Goal: Task Accomplishment & Management: Use online tool/utility

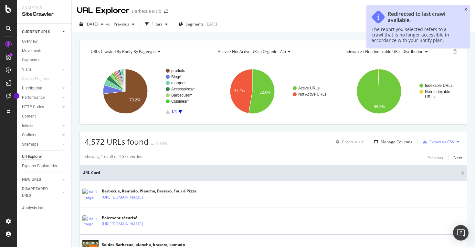
click at [467, 9] on icon "close toast" at bounding box center [465, 10] width 3 height 4
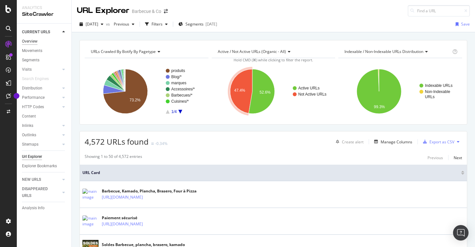
click at [31, 40] on div "Overview" at bounding box center [30, 41] width 16 height 7
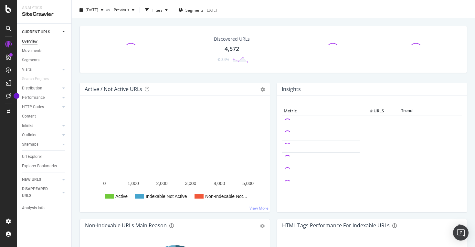
scroll to position [17, 0]
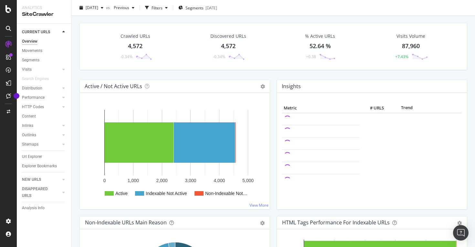
click at [273, 70] on div "Crawled URLs 4,572 -0.34% Discovered URLs 4,572 -0.34% % Active URLs 52.64 % +0…" at bounding box center [273, 51] width 394 height 57
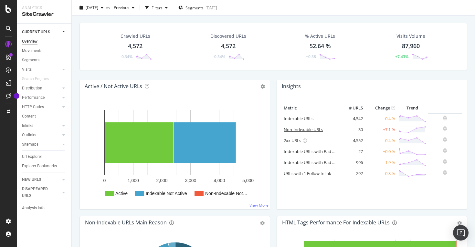
click at [314, 131] on link "Non-Indexable URLs" at bounding box center [303, 130] width 39 height 6
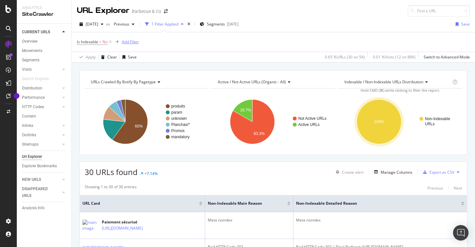
click at [136, 39] on div "Add Filter" at bounding box center [130, 41] width 17 height 5
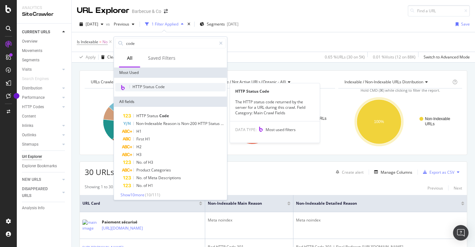
type input "code"
click at [163, 87] on span "HTTP Status Code" at bounding box center [149, 86] width 32 height 5
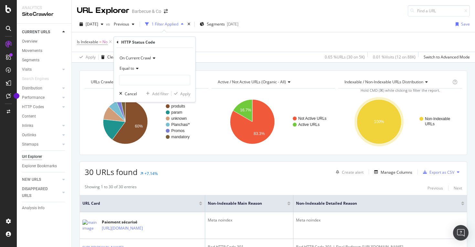
click at [136, 68] on icon at bounding box center [136, 69] width 5 height 4
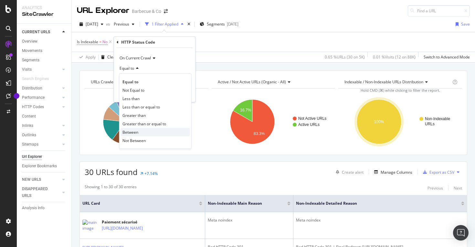
click at [147, 133] on div "Between" at bounding box center [155, 132] width 69 height 8
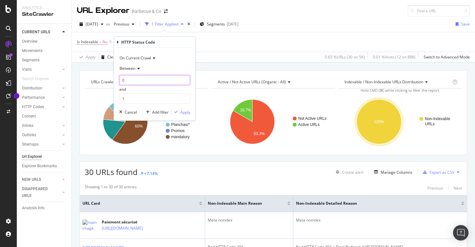
click at [141, 81] on input "0" at bounding box center [154, 80] width 71 height 10
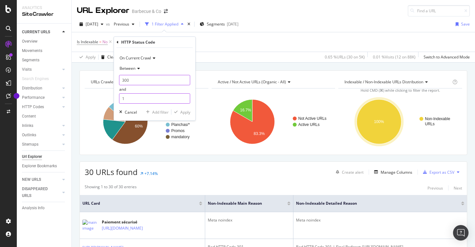
type input "300"
click at [134, 98] on input "1" at bounding box center [154, 98] width 71 height 10
type input "399"
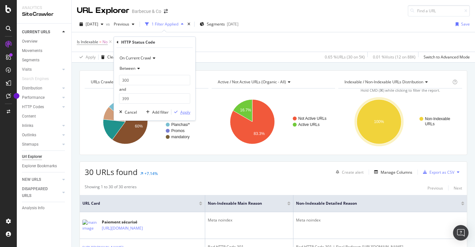
click at [186, 111] on div "Apply" at bounding box center [185, 112] width 10 height 5
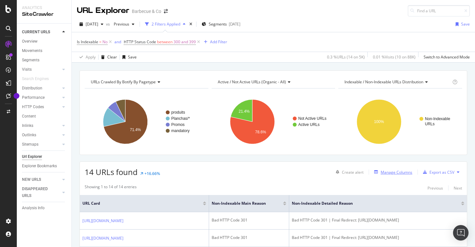
click at [399, 174] on div "Manage Columns" at bounding box center [397, 172] width 32 height 5
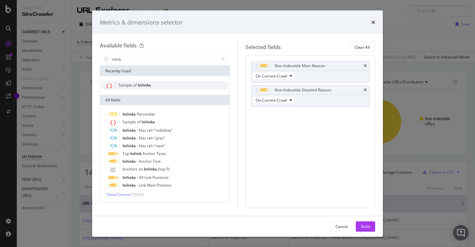
click at [143, 82] on span "Inlinks" at bounding box center [144, 84] width 13 height 5
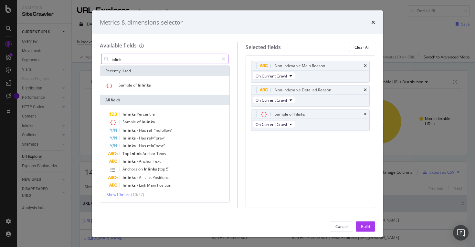
click at [116, 59] on input "inlink" at bounding box center [165, 59] width 108 height 10
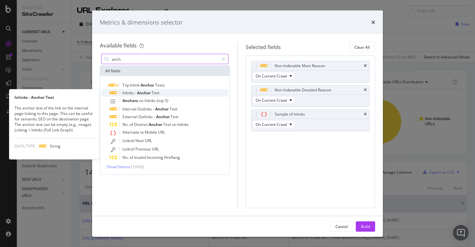
type input "anch"
click at [148, 94] on span "Anchor" at bounding box center [144, 92] width 15 height 5
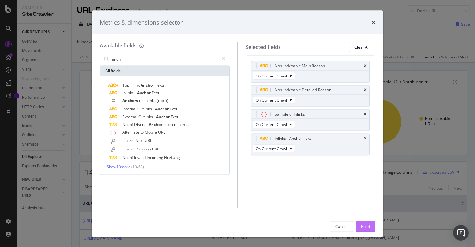
click at [370, 230] on div "Build" at bounding box center [365, 227] width 9 height 10
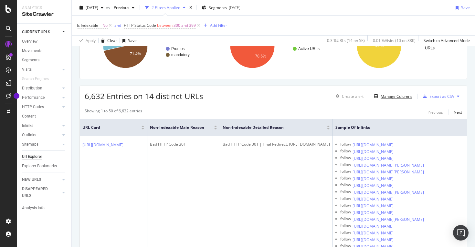
scroll to position [78, 0]
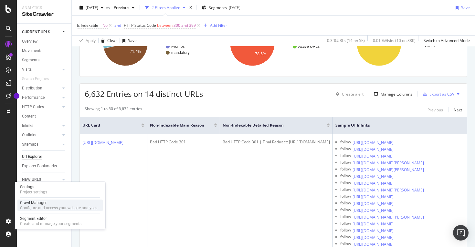
click at [45, 202] on div "Crawl Manager" at bounding box center [58, 202] width 77 height 5
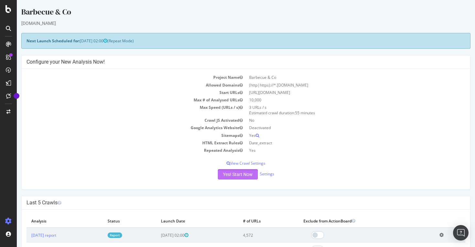
click at [232, 176] on button "Yes! Start Now" at bounding box center [238, 174] width 40 height 10
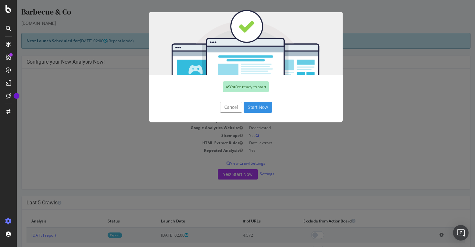
click at [258, 108] on button "Start Now" at bounding box center [258, 107] width 28 height 11
